Goal: Transaction & Acquisition: Purchase product/service

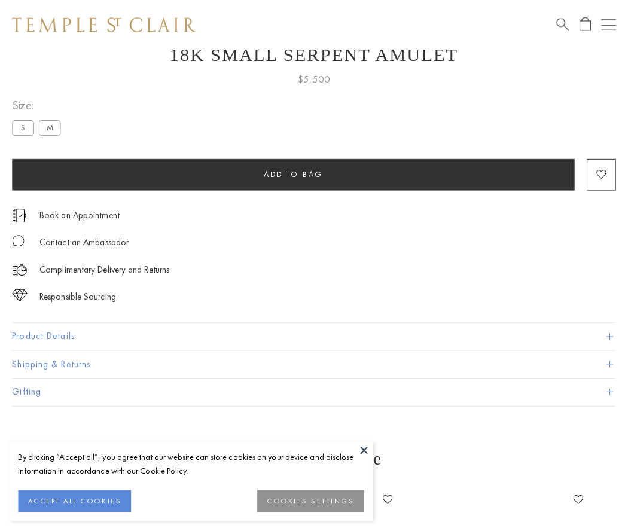
scroll to position [48, 0]
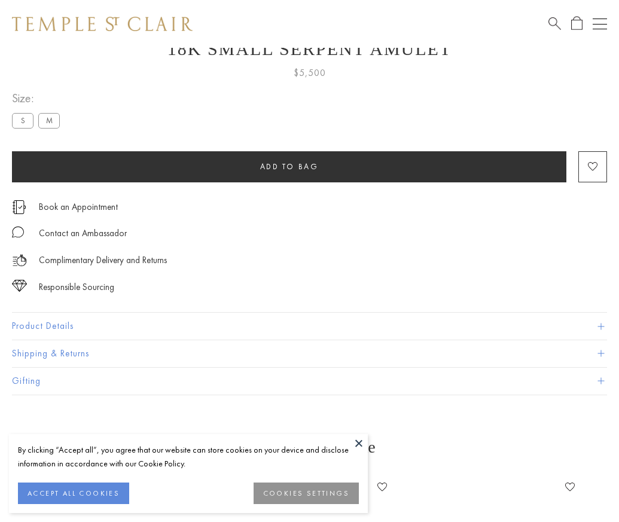
click at [289, 166] on span "Add to bag" at bounding box center [289, 166] width 59 height 10
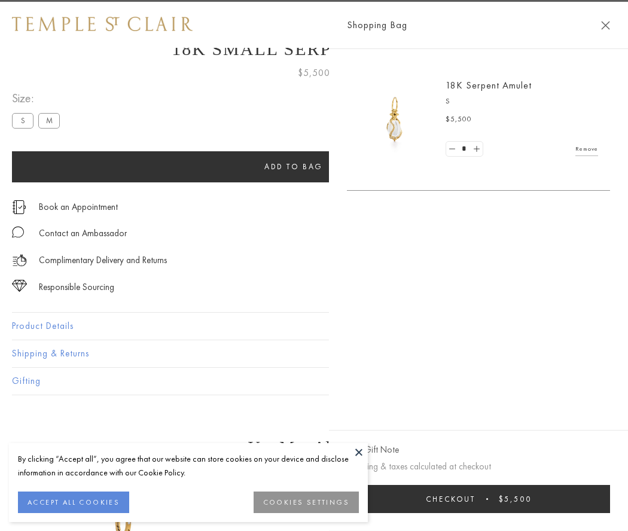
click at [491, 498] on button "Checkout $5,500" at bounding box center [478, 499] width 263 height 28
